Goal: Task Accomplishment & Management: Manage account settings

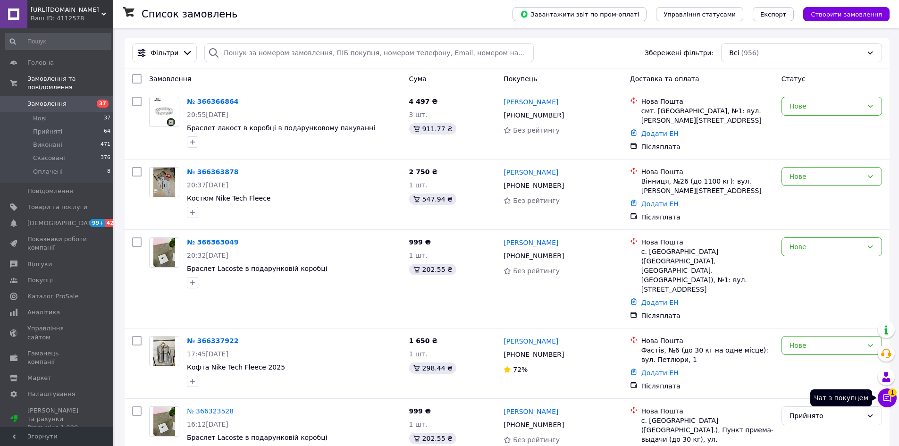
click at [890, 398] on icon at bounding box center [886, 397] width 9 height 9
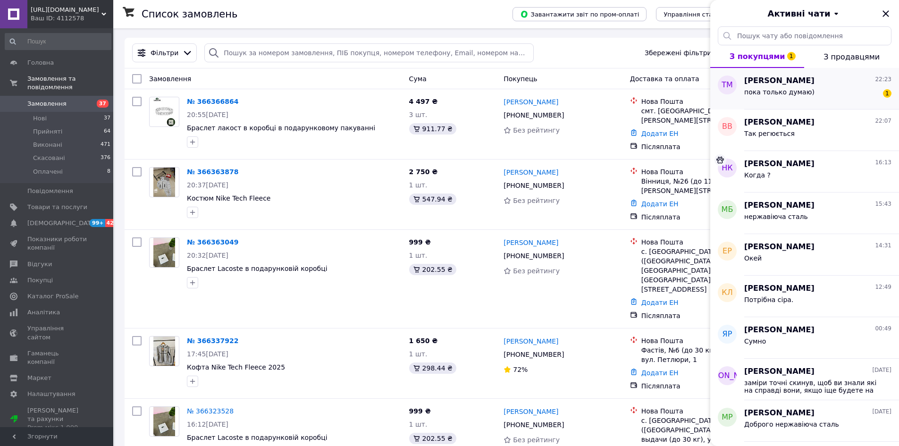
click at [792, 86] on div "пока только думаю) 1" at bounding box center [817, 93] width 147 height 15
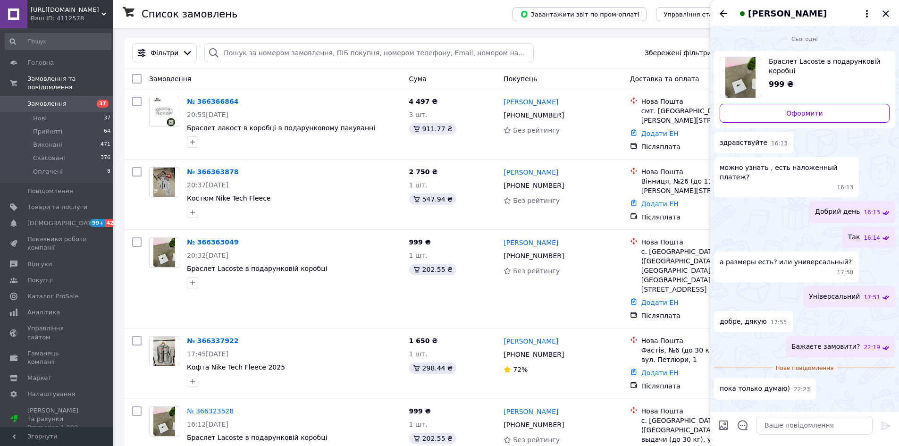
click at [886, 18] on icon "Закрити" at bounding box center [885, 13] width 11 height 11
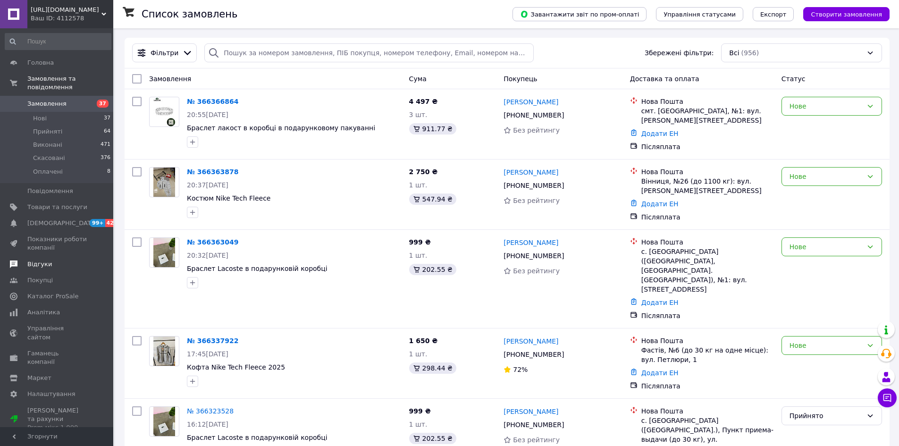
click at [82, 260] on span "Відгуки" at bounding box center [57, 264] width 60 height 8
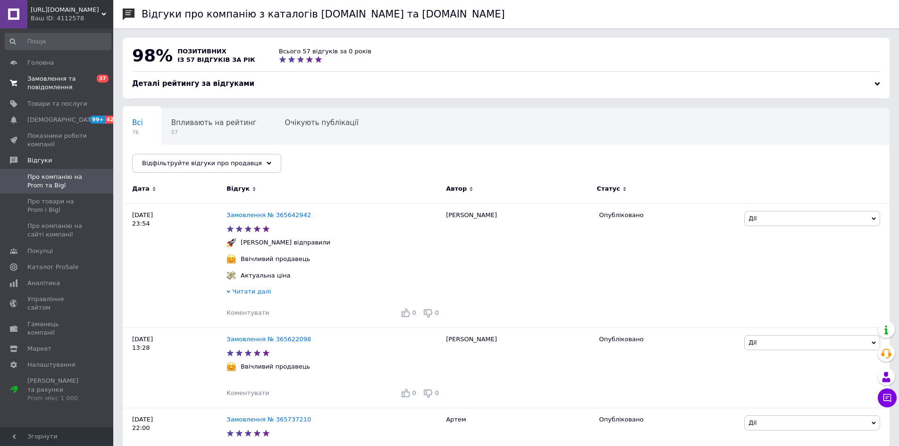
click at [67, 77] on span "Замовлення та повідомлення" at bounding box center [57, 83] width 60 height 17
